Goal: Task Accomplishment & Management: Manage account settings

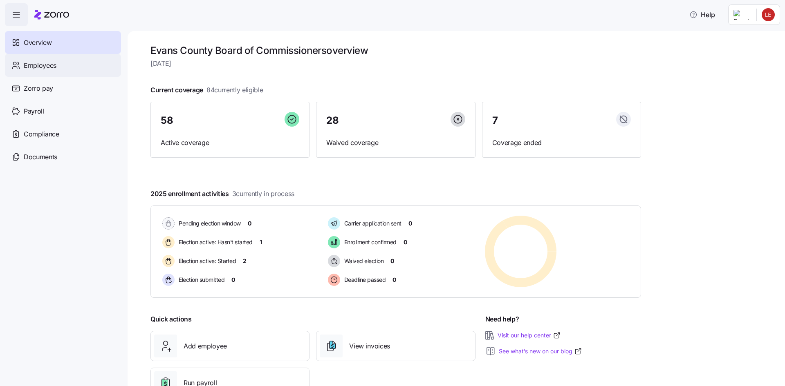
click at [44, 67] on span "Employees" at bounding box center [40, 66] width 33 height 10
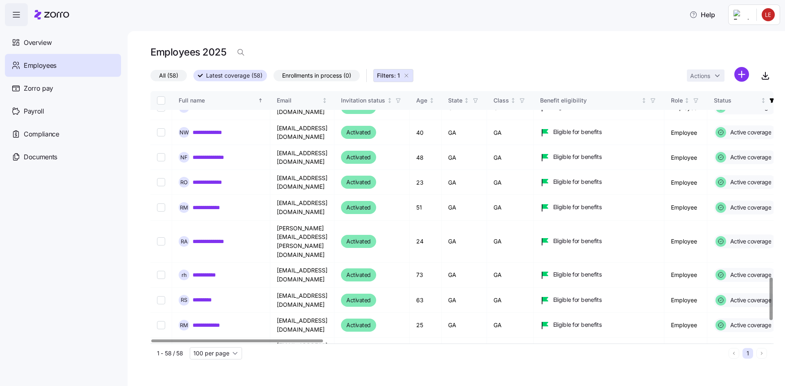
scroll to position [1210, 0]
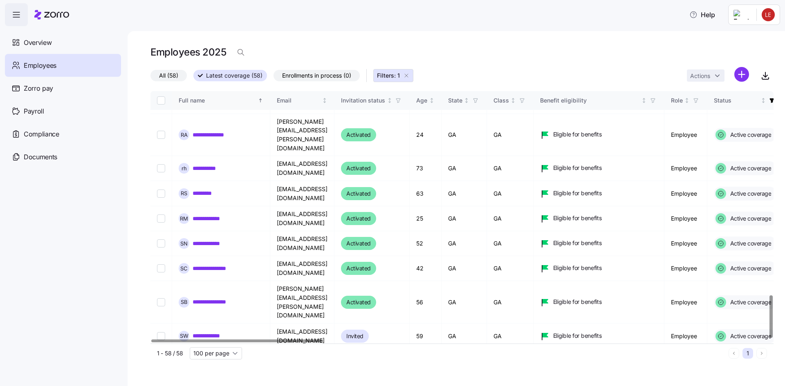
click at [196, 100] on div "Full name" at bounding box center [218, 100] width 78 height 9
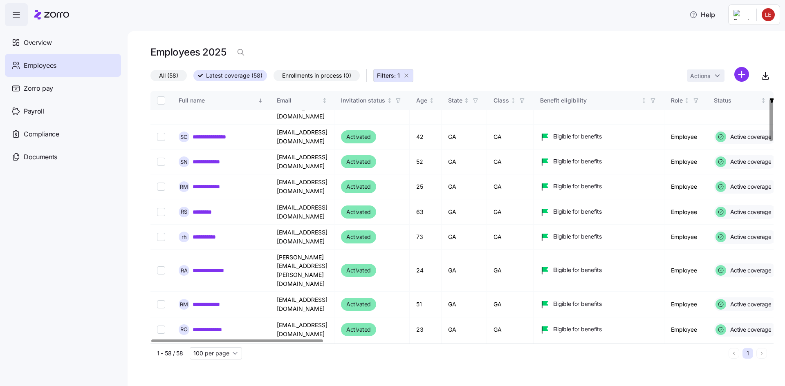
scroll to position [41, 0]
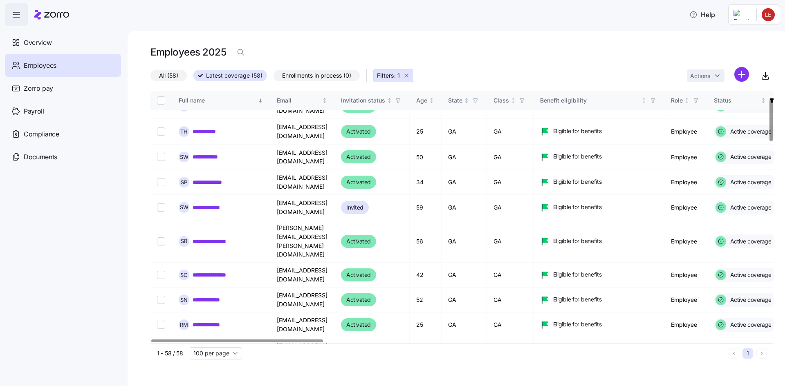
click at [258, 98] on icon "Sorted descending" at bounding box center [261, 101] width 6 height 6
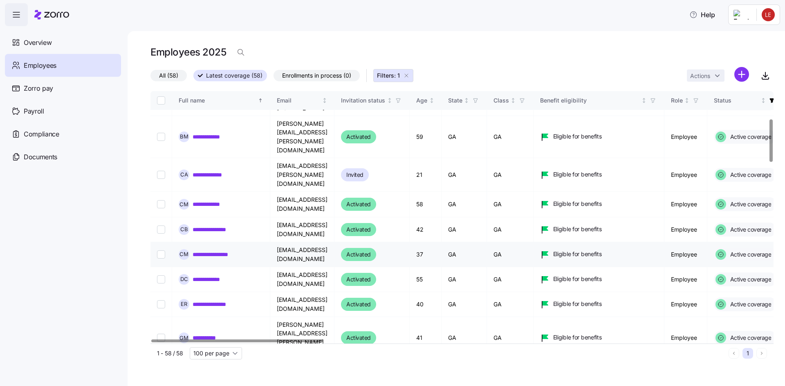
scroll to position [164, 0]
